Goal: Task Accomplishment & Management: Use online tool/utility

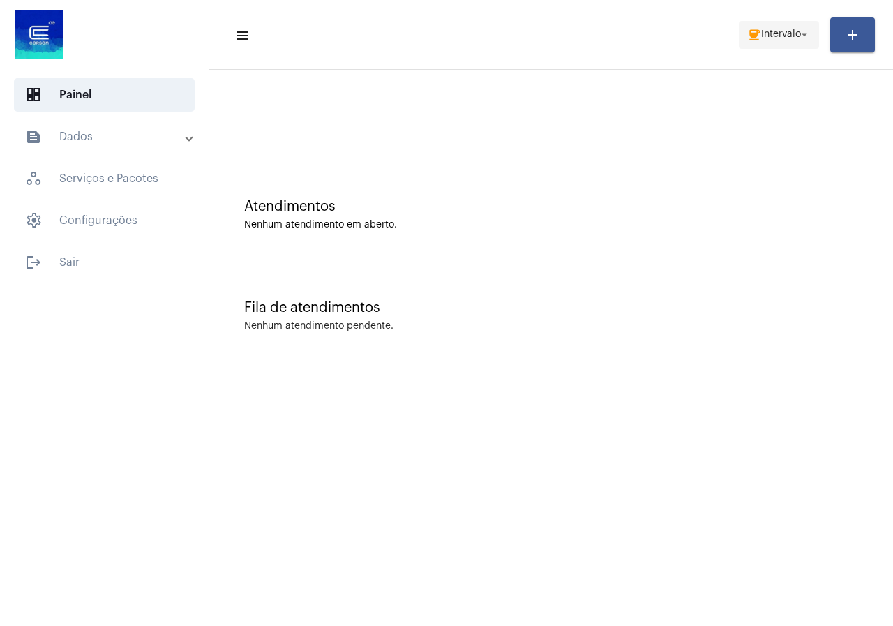
click at [788, 36] on span "Intervalo" at bounding box center [781, 35] width 40 height 10
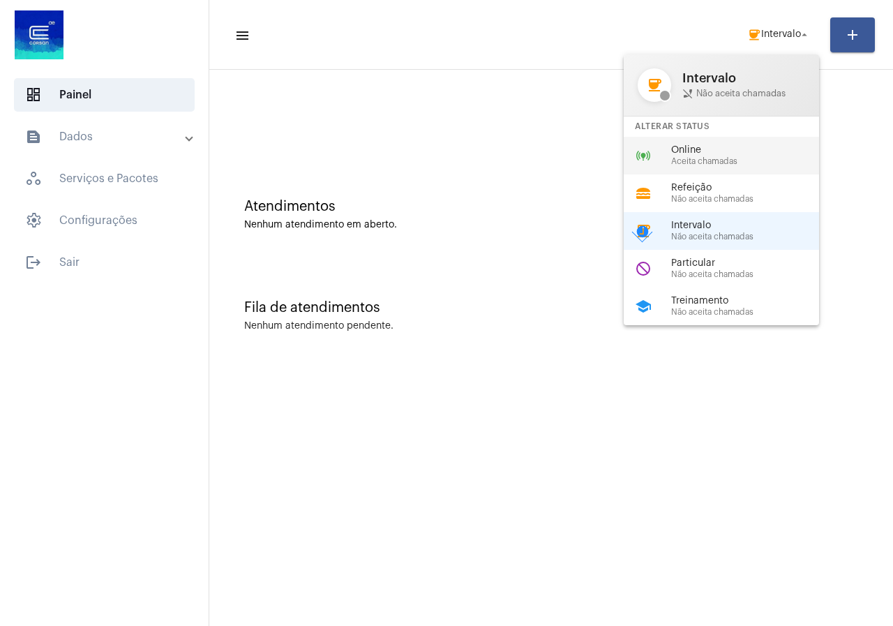
click at [748, 139] on div "online_prediction Online Aceita chamadas" at bounding box center [733, 156] width 218 height 38
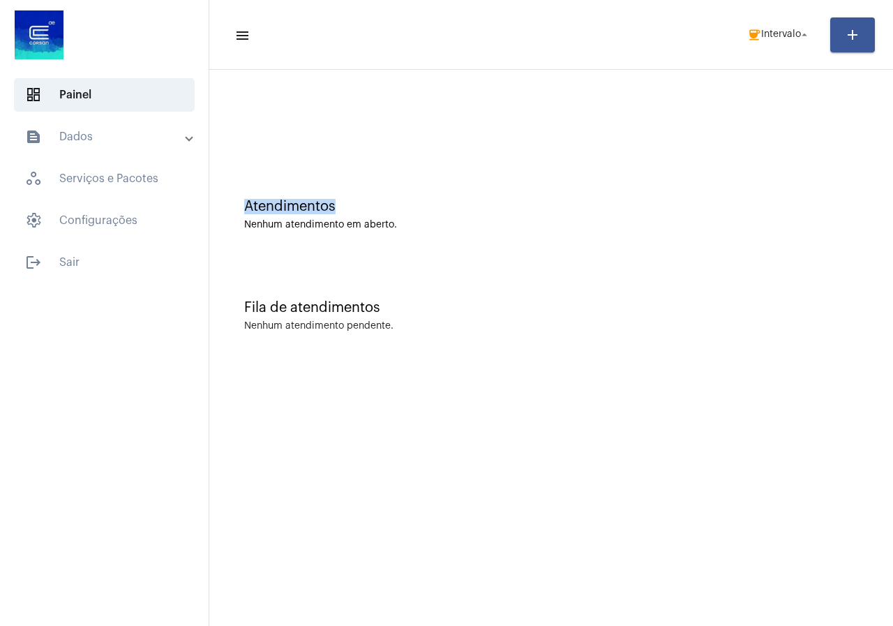
click at [748, 139] on div at bounding box center [551, 117] width 670 height 80
click at [494, 151] on div at bounding box center [551, 117] width 670 height 80
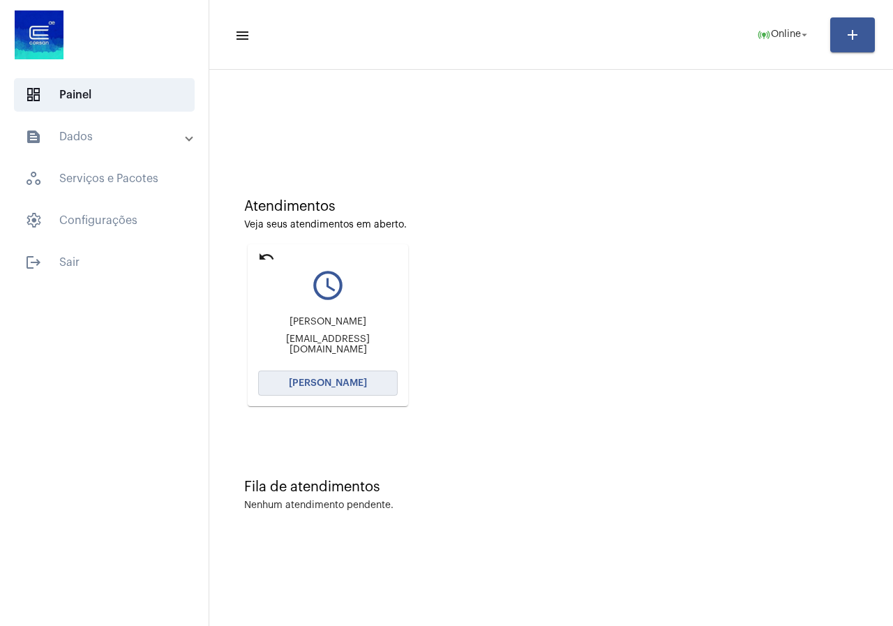
click at [354, 389] on button "[PERSON_NAME]" at bounding box center [328, 382] width 140 height 25
click at [265, 256] on mat-icon "undo" at bounding box center [266, 256] width 17 height 17
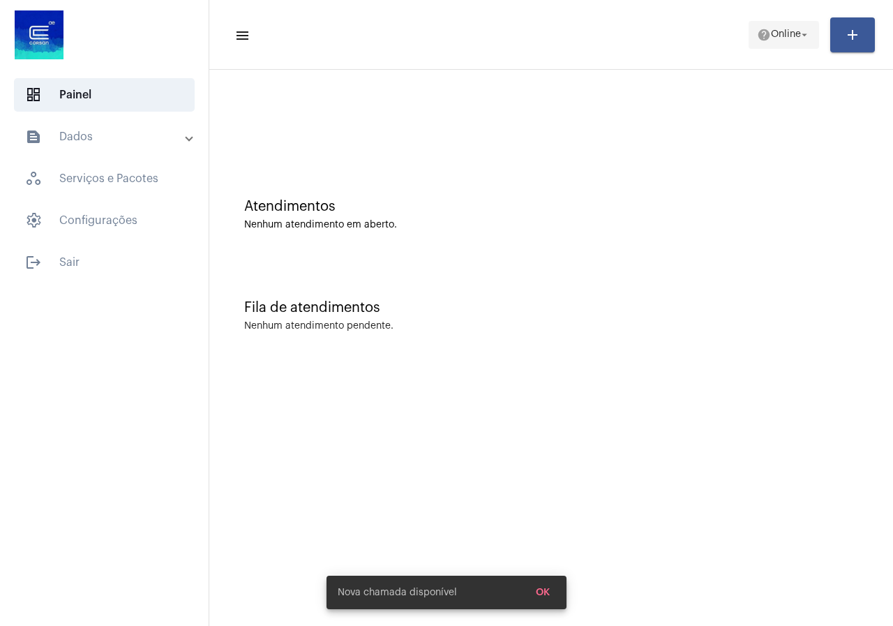
click at [772, 40] on span "help Online arrow_drop_down" at bounding box center [784, 34] width 54 height 25
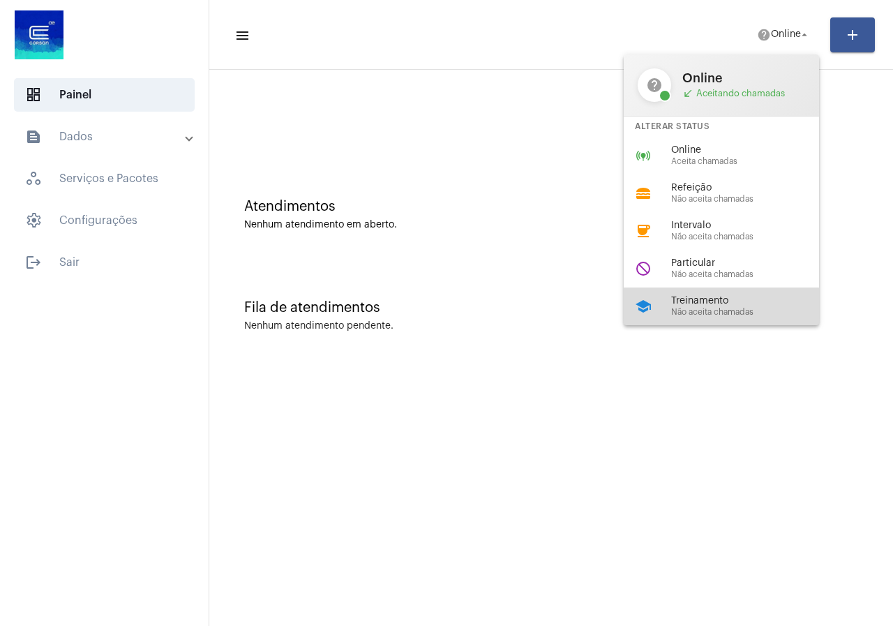
click at [722, 305] on span "Treinamento" at bounding box center [750, 301] width 159 height 10
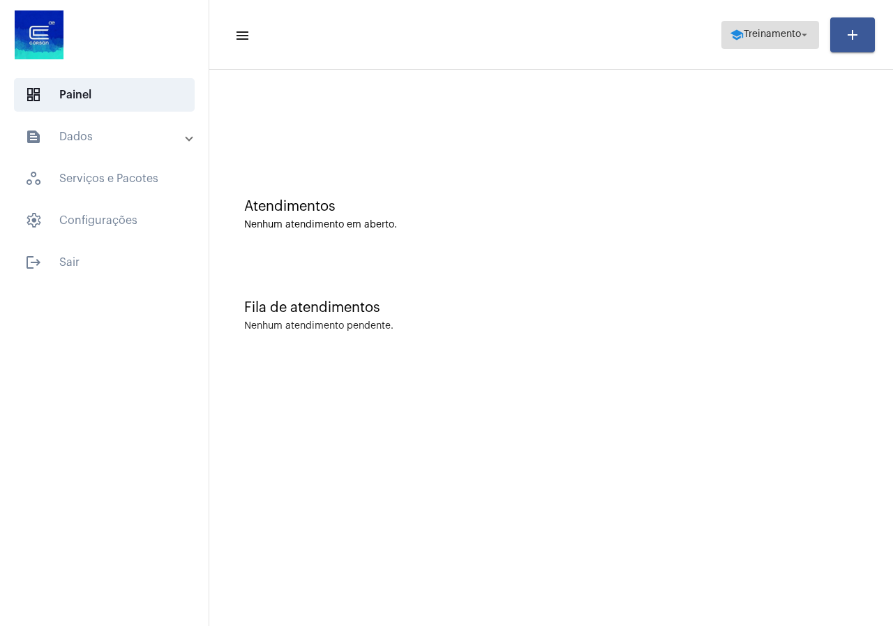
click at [761, 36] on span "Treinamento" at bounding box center [772, 35] width 57 height 10
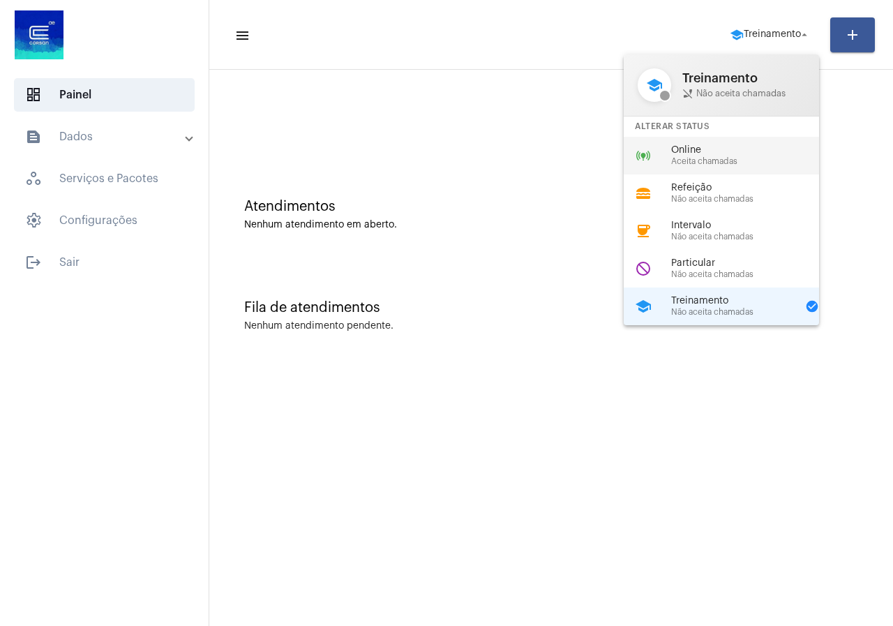
click at [705, 158] on span "Aceita chamadas" at bounding box center [750, 161] width 159 height 9
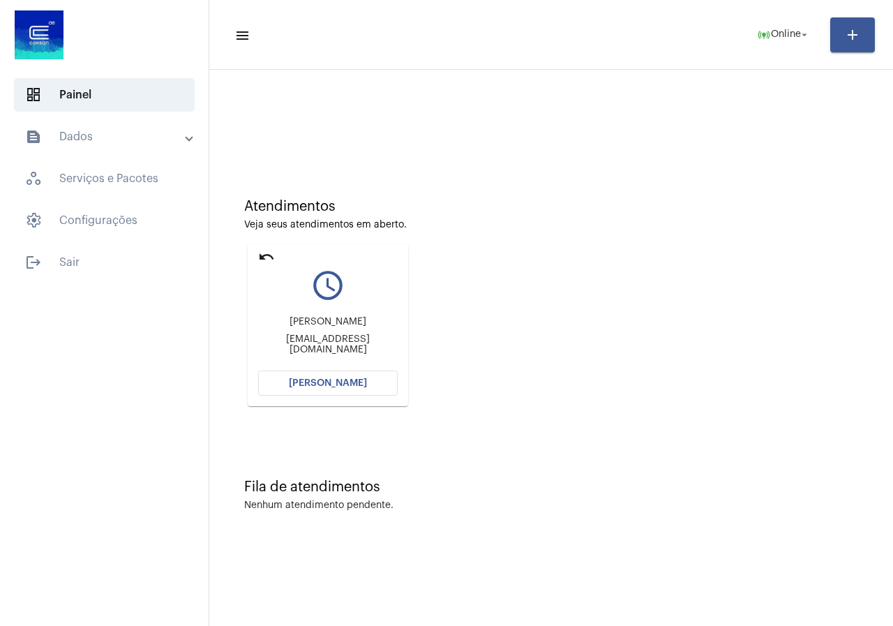
click at [327, 377] on button "[PERSON_NAME]" at bounding box center [328, 382] width 140 height 25
